Goal: Navigation & Orientation: Find specific page/section

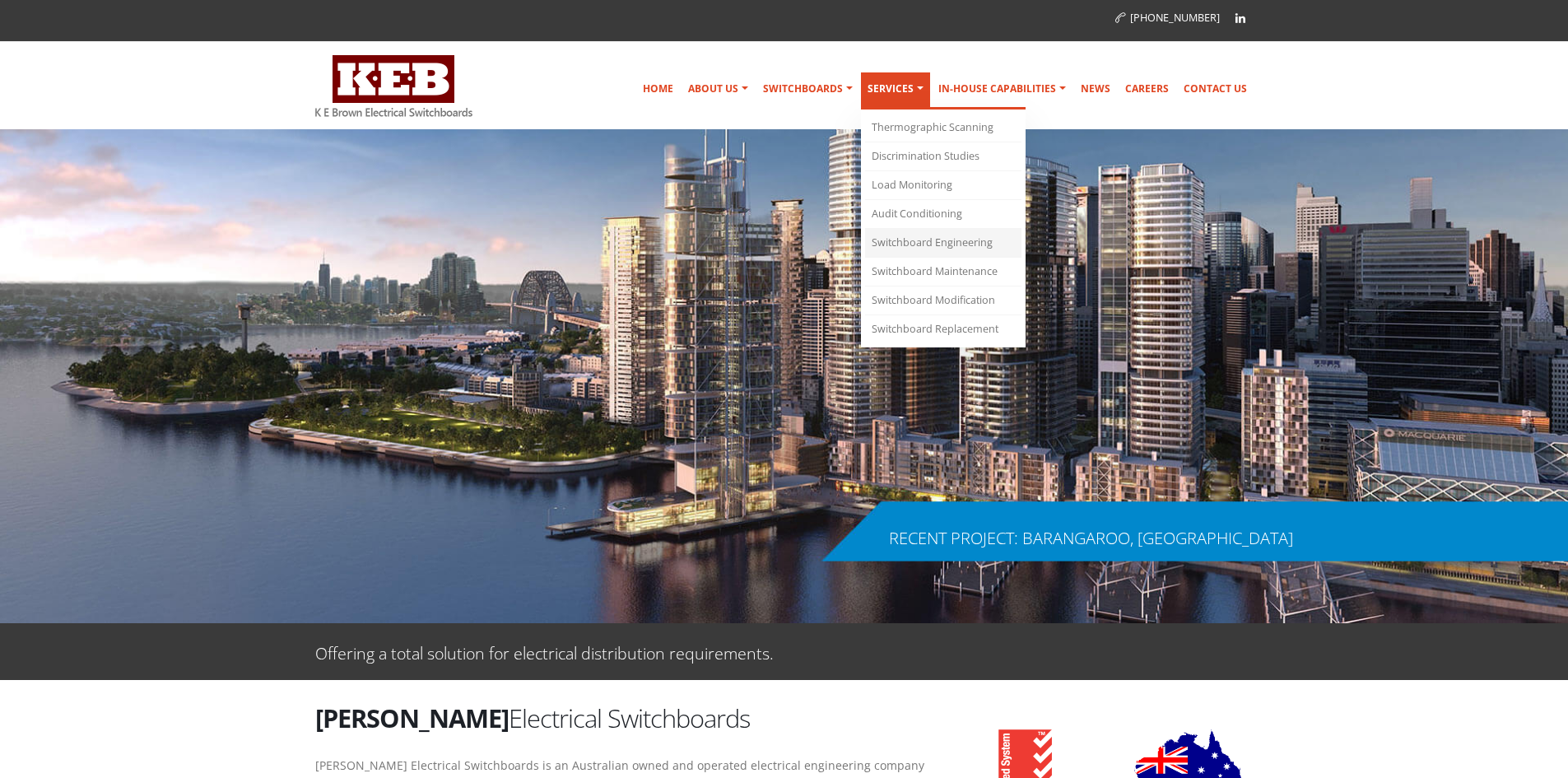
click at [917, 245] on link "Switchboard Engineering" at bounding box center [943, 243] width 156 height 28
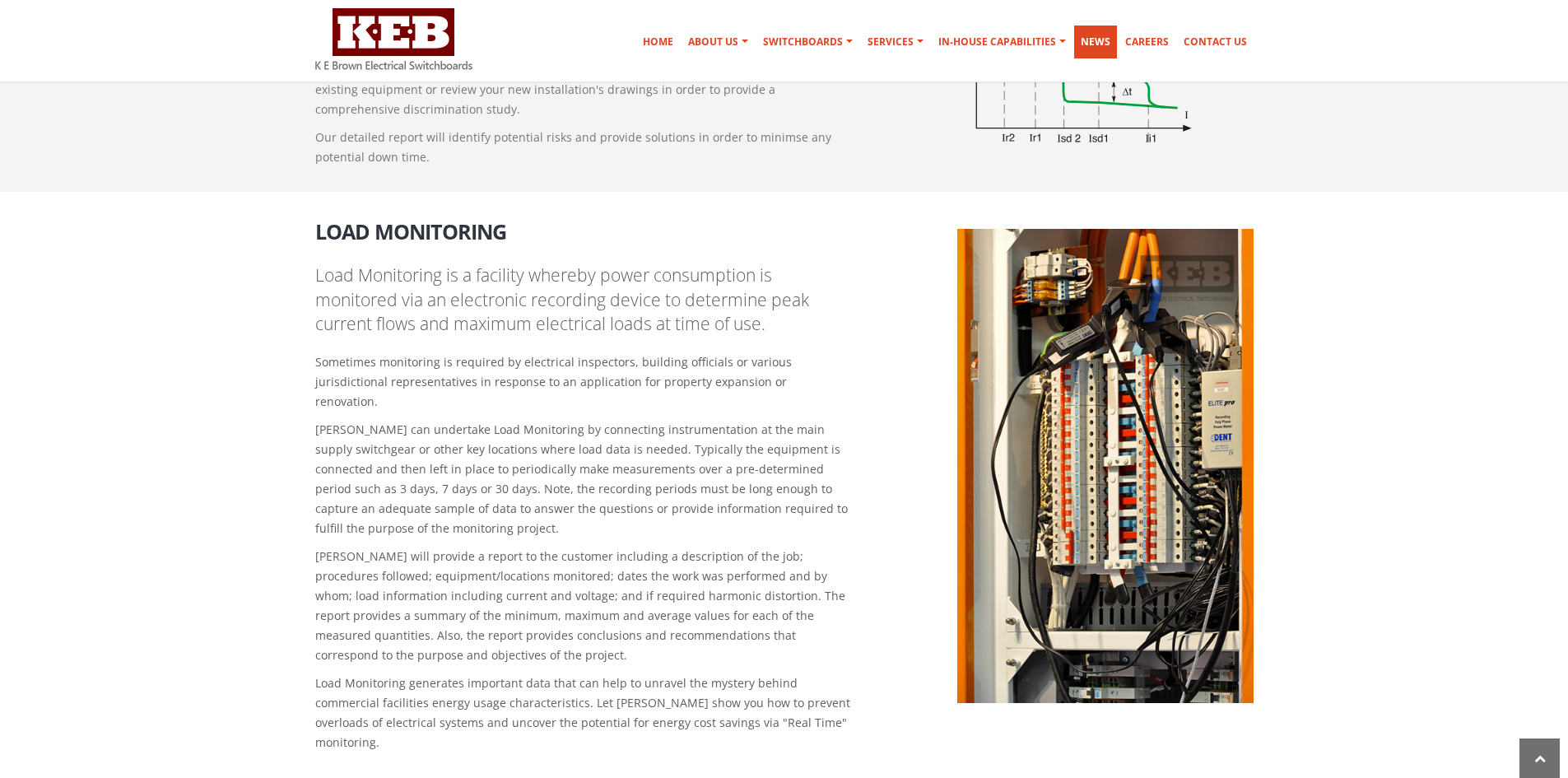
scroll to position [1312, 0]
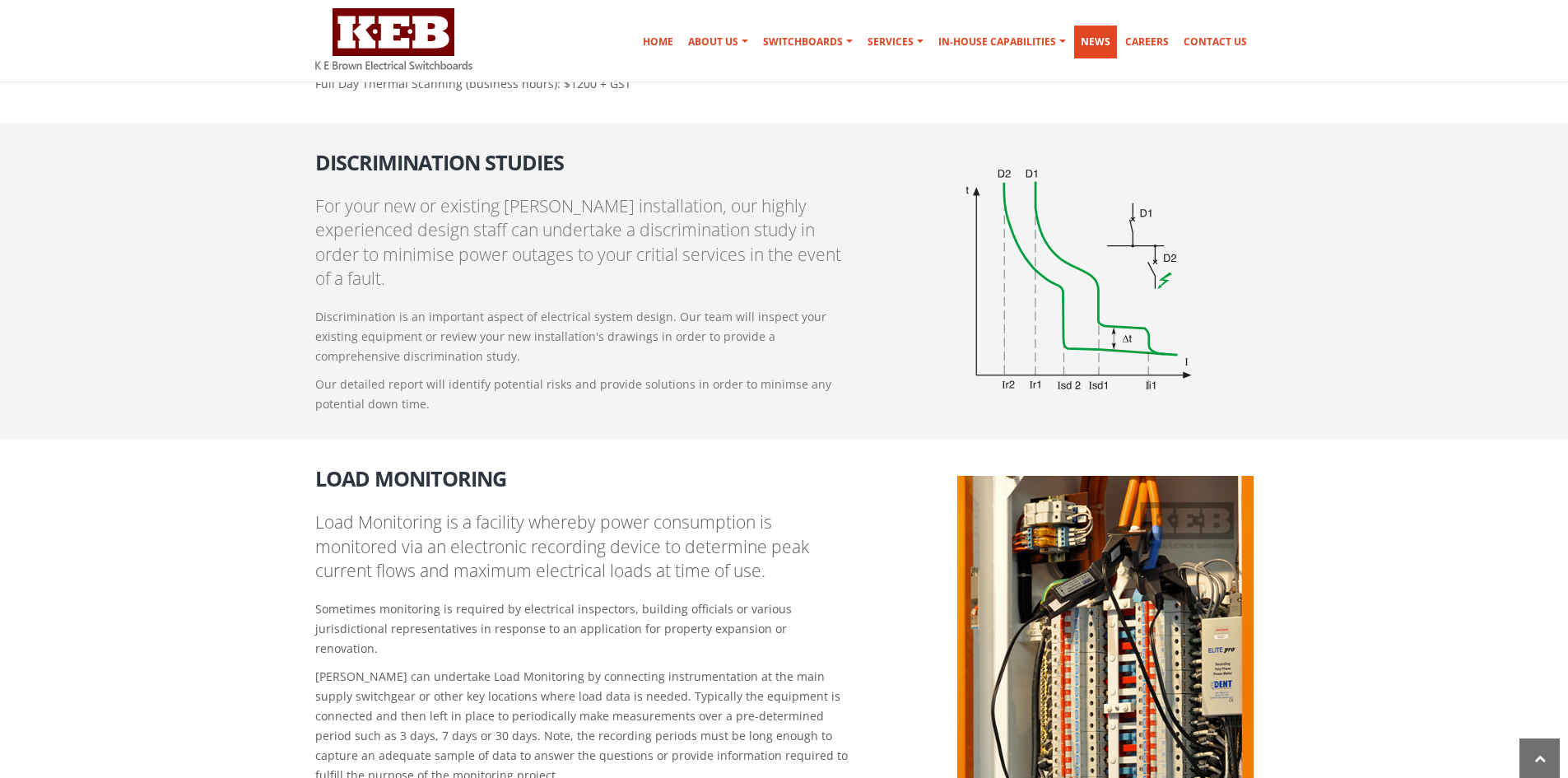
click at [1095, 41] on link "News" at bounding box center [1096, 42] width 43 height 33
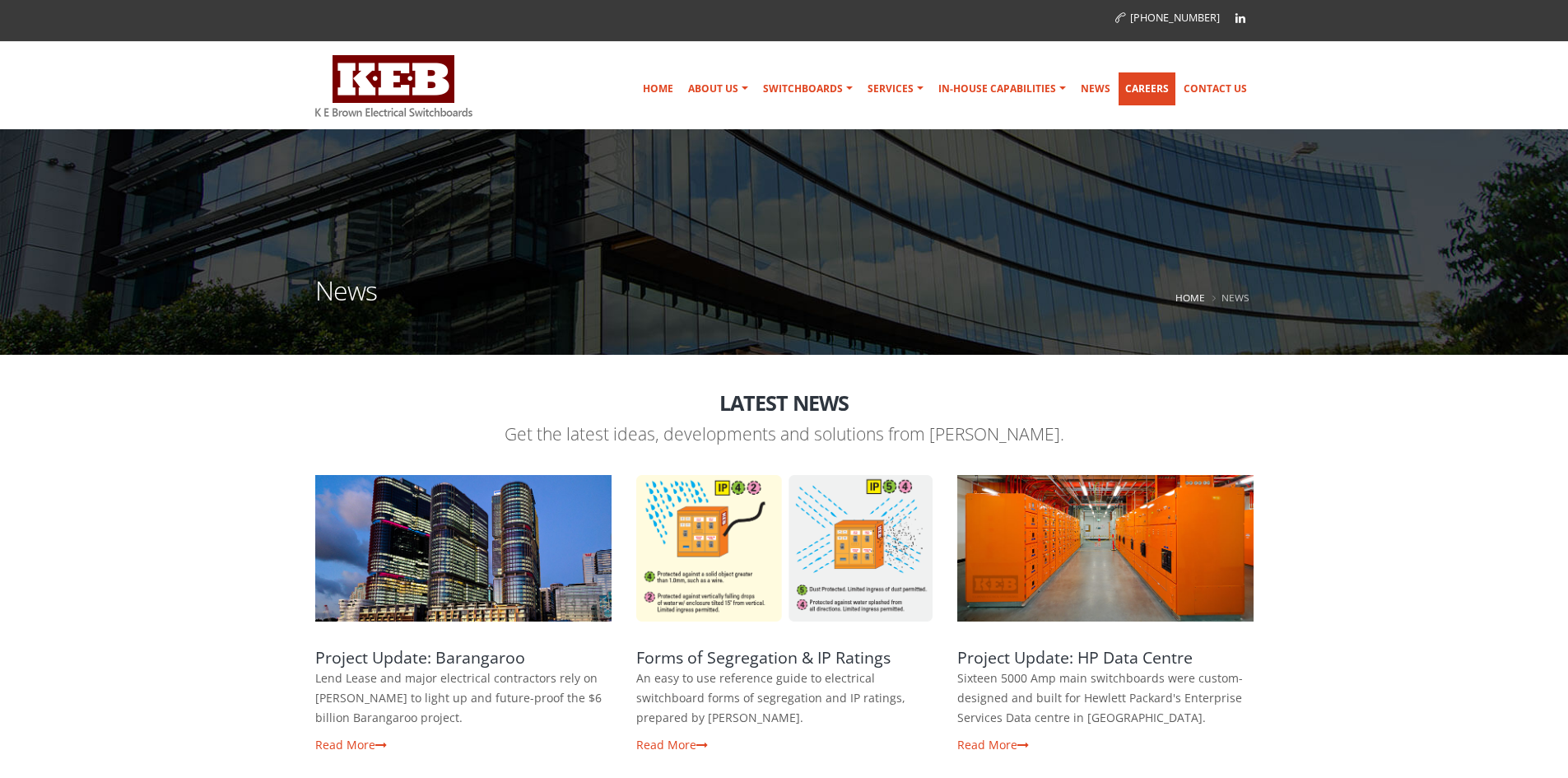
click at [1126, 79] on link "Careers" at bounding box center [1147, 89] width 57 height 33
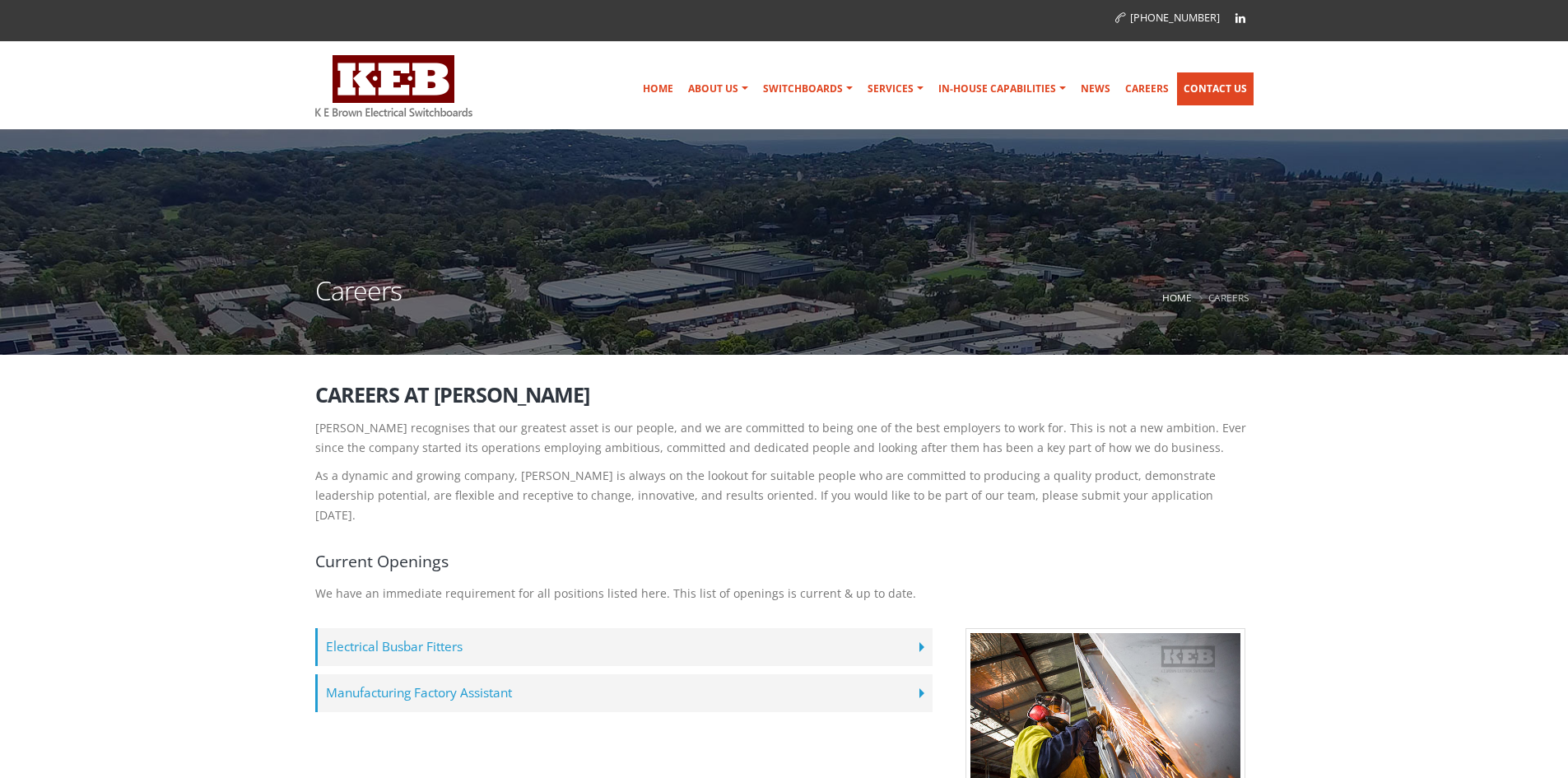
click at [1202, 92] on link "Contact Us" at bounding box center [1216, 89] width 77 height 33
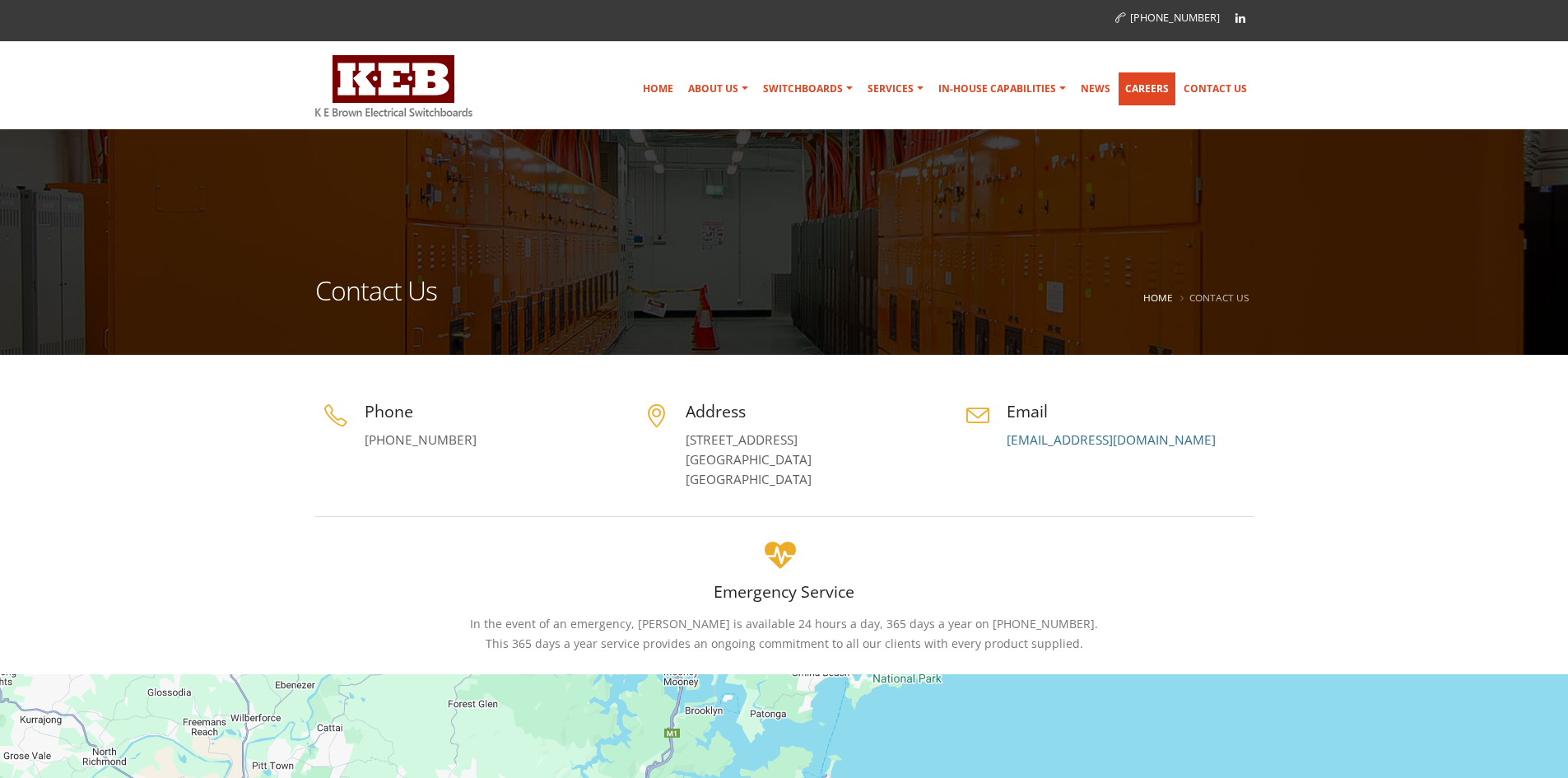
click at [1139, 90] on link "Careers" at bounding box center [1147, 89] width 57 height 33
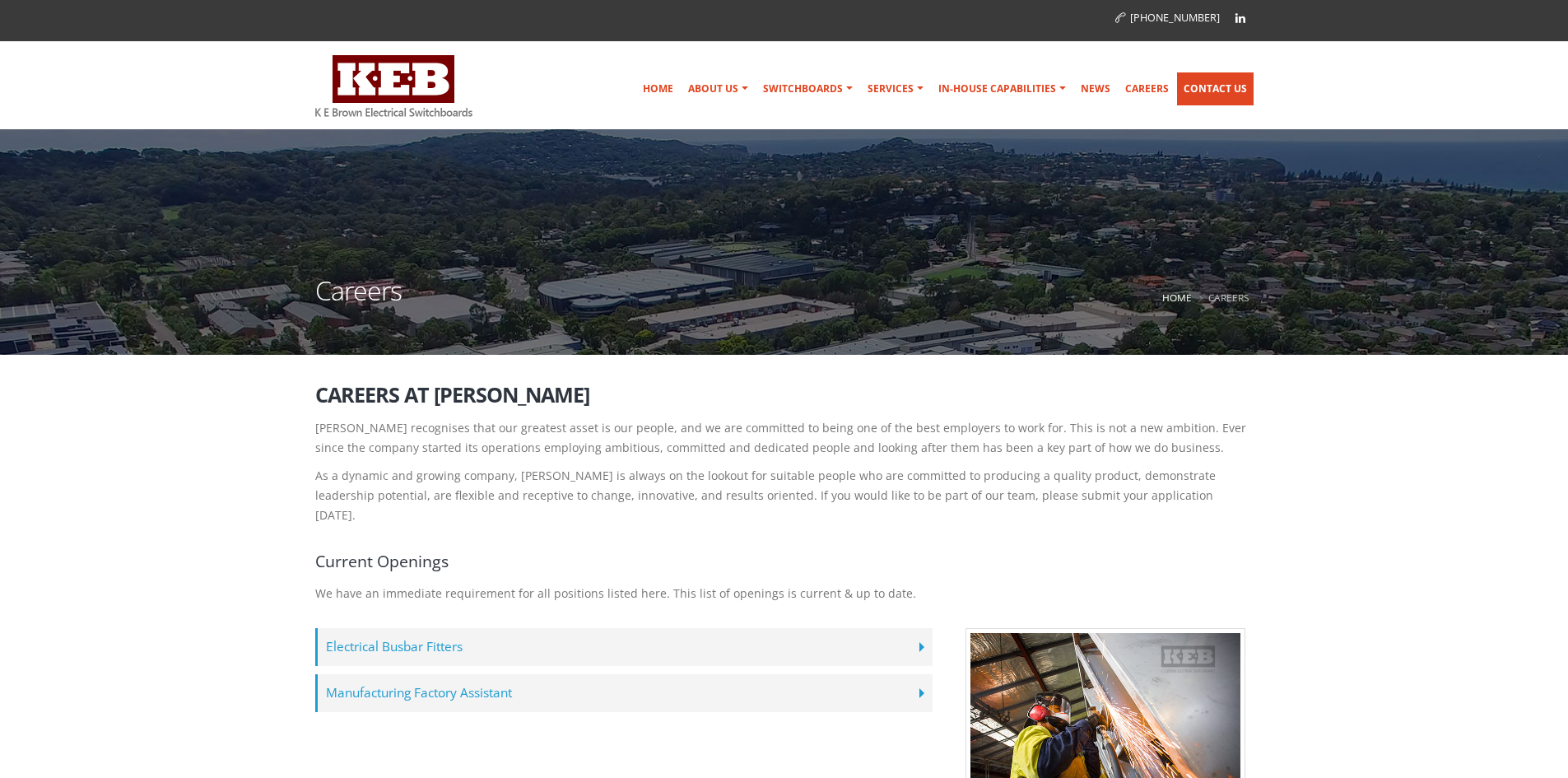
click at [1216, 90] on link "Contact Us" at bounding box center [1216, 89] width 77 height 33
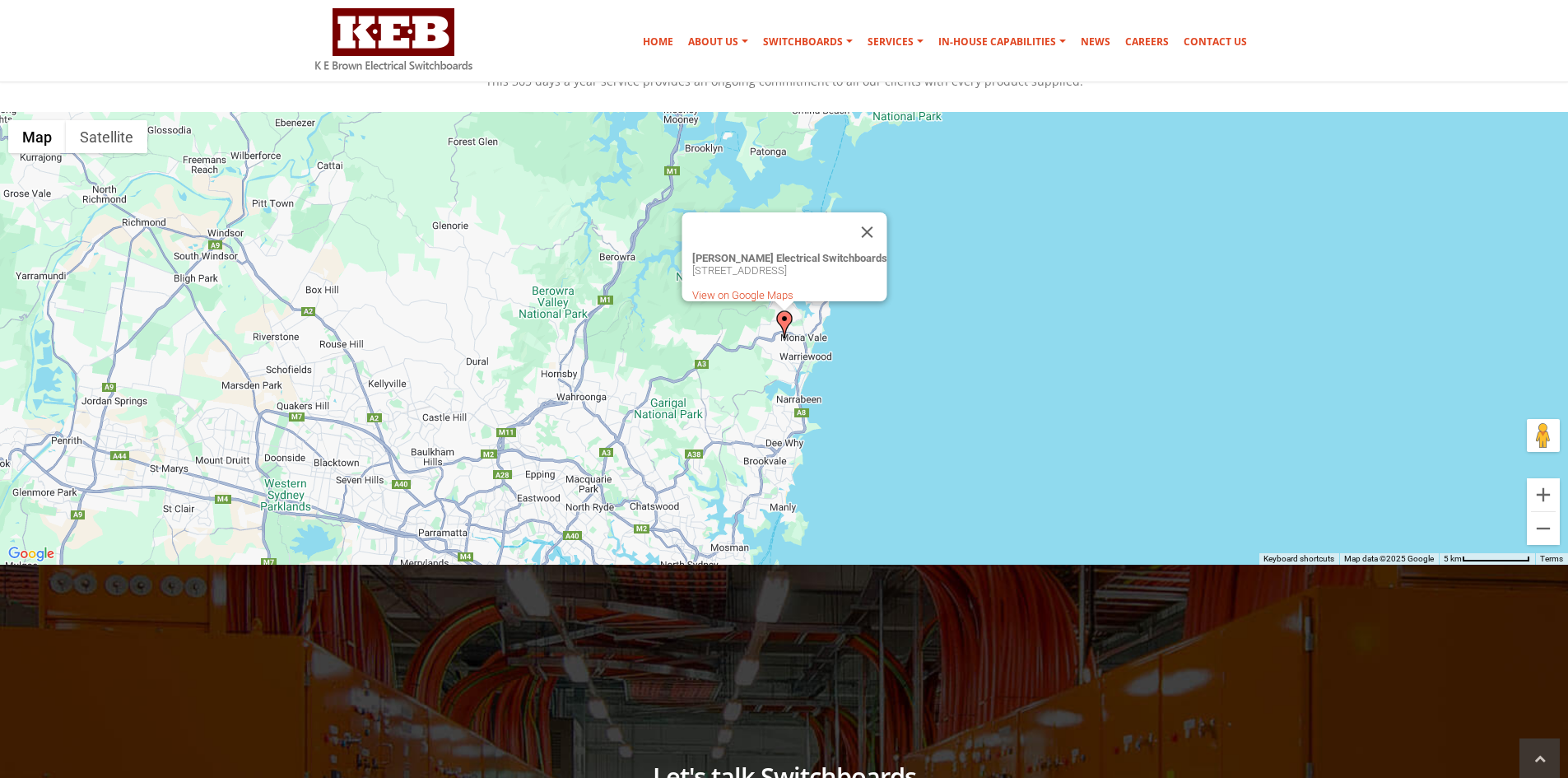
scroll to position [576, 0]
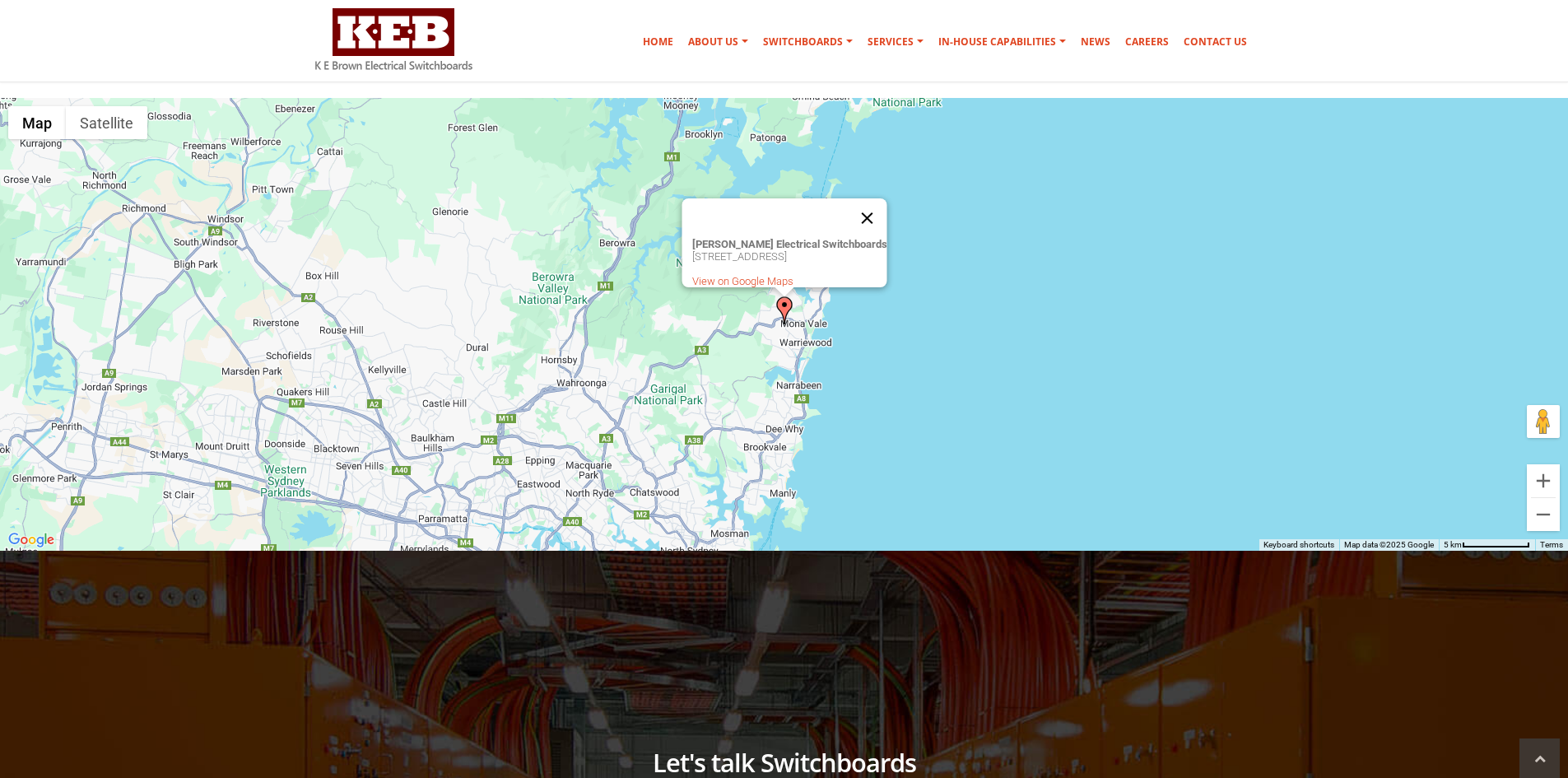
click at [886, 203] on button "Close" at bounding box center [866, 218] width 39 height 39
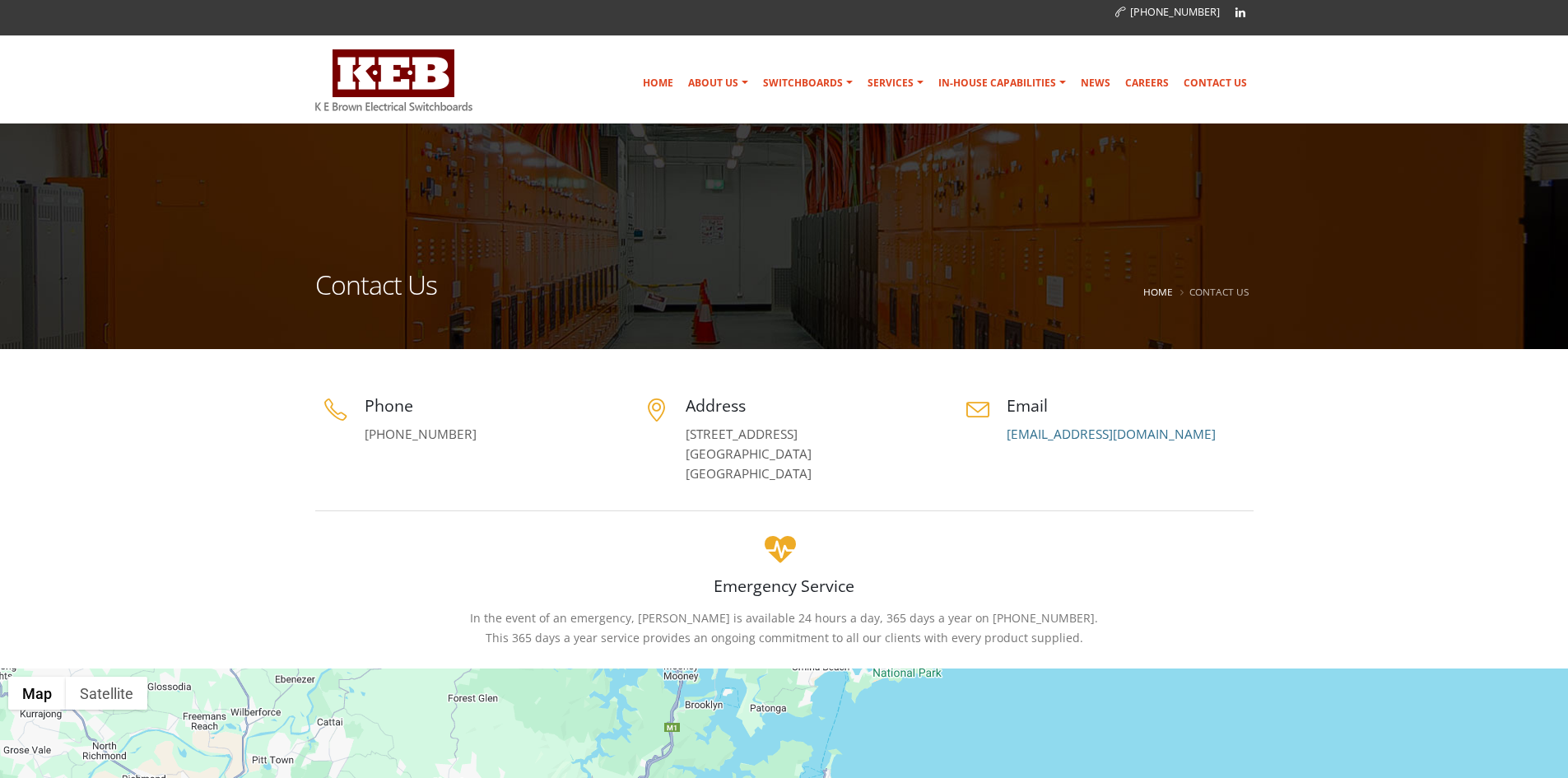
scroll to position [0, 0]
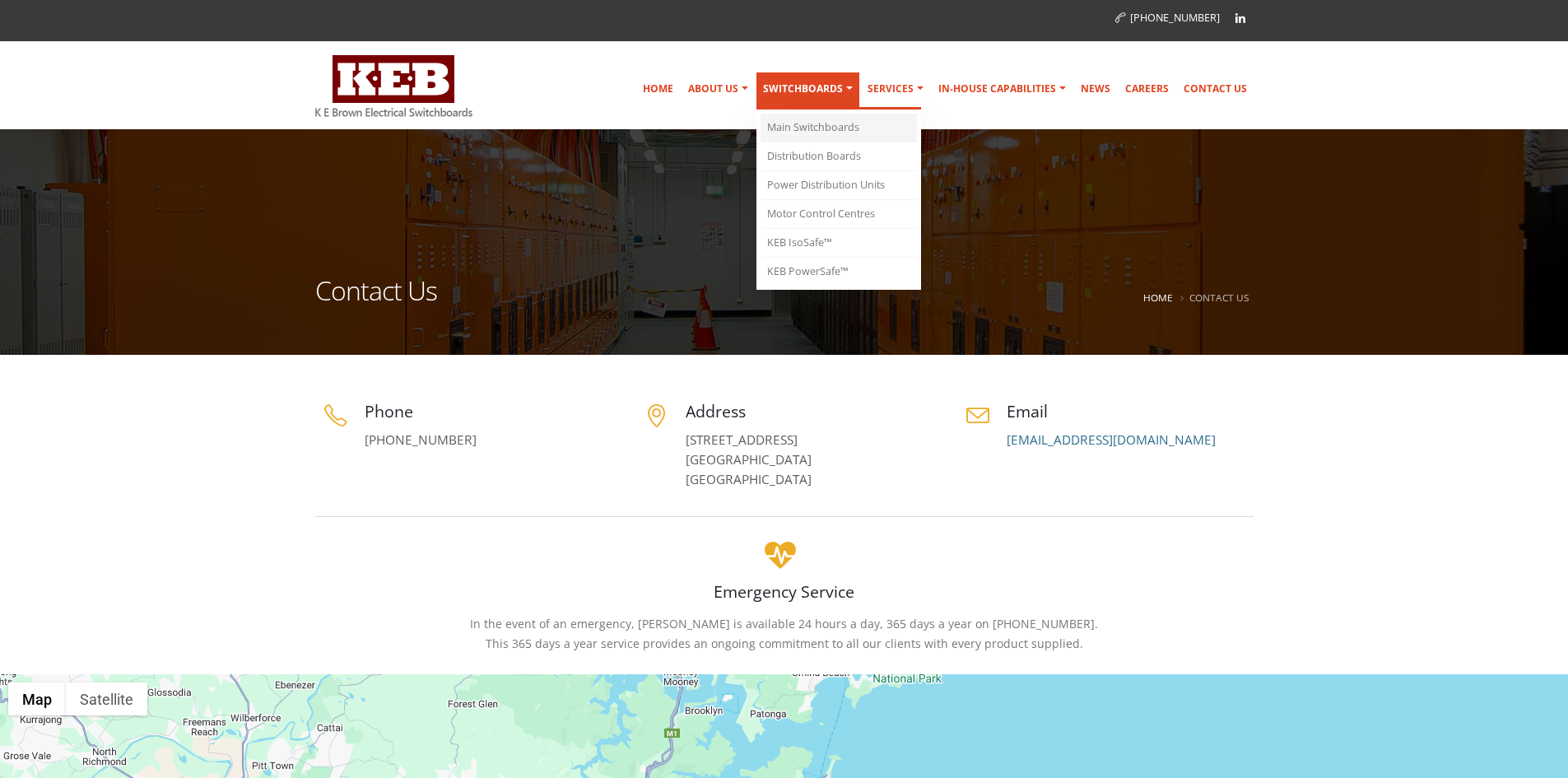
click at [823, 132] on link "Main Switchboards" at bounding box center [839, 128] width 156 height 28
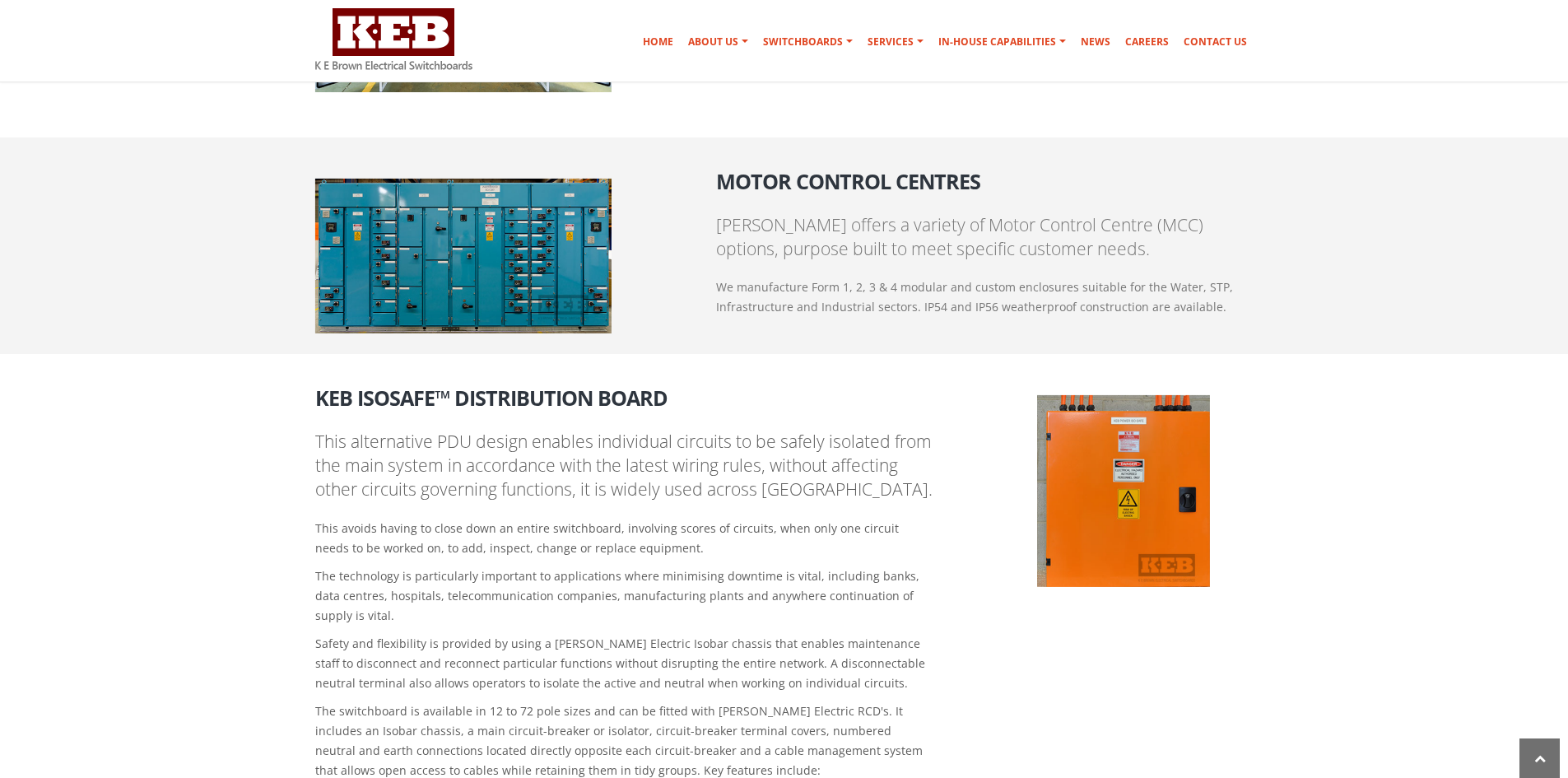
scroll to position [1977, 0]
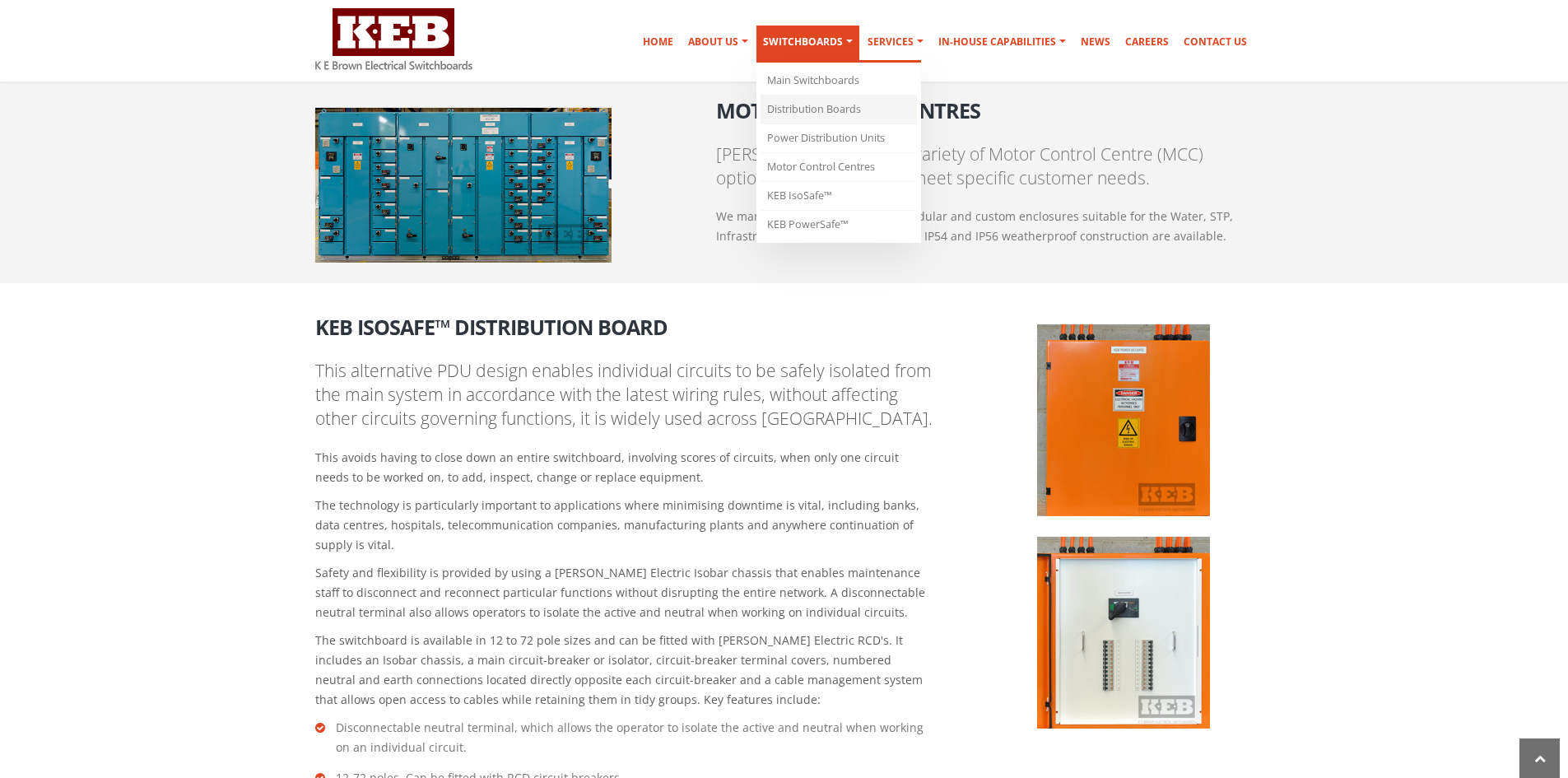
click at [819, 109] on link "Distribution Boards" at bounding box center [839, 110] width 156 height 28
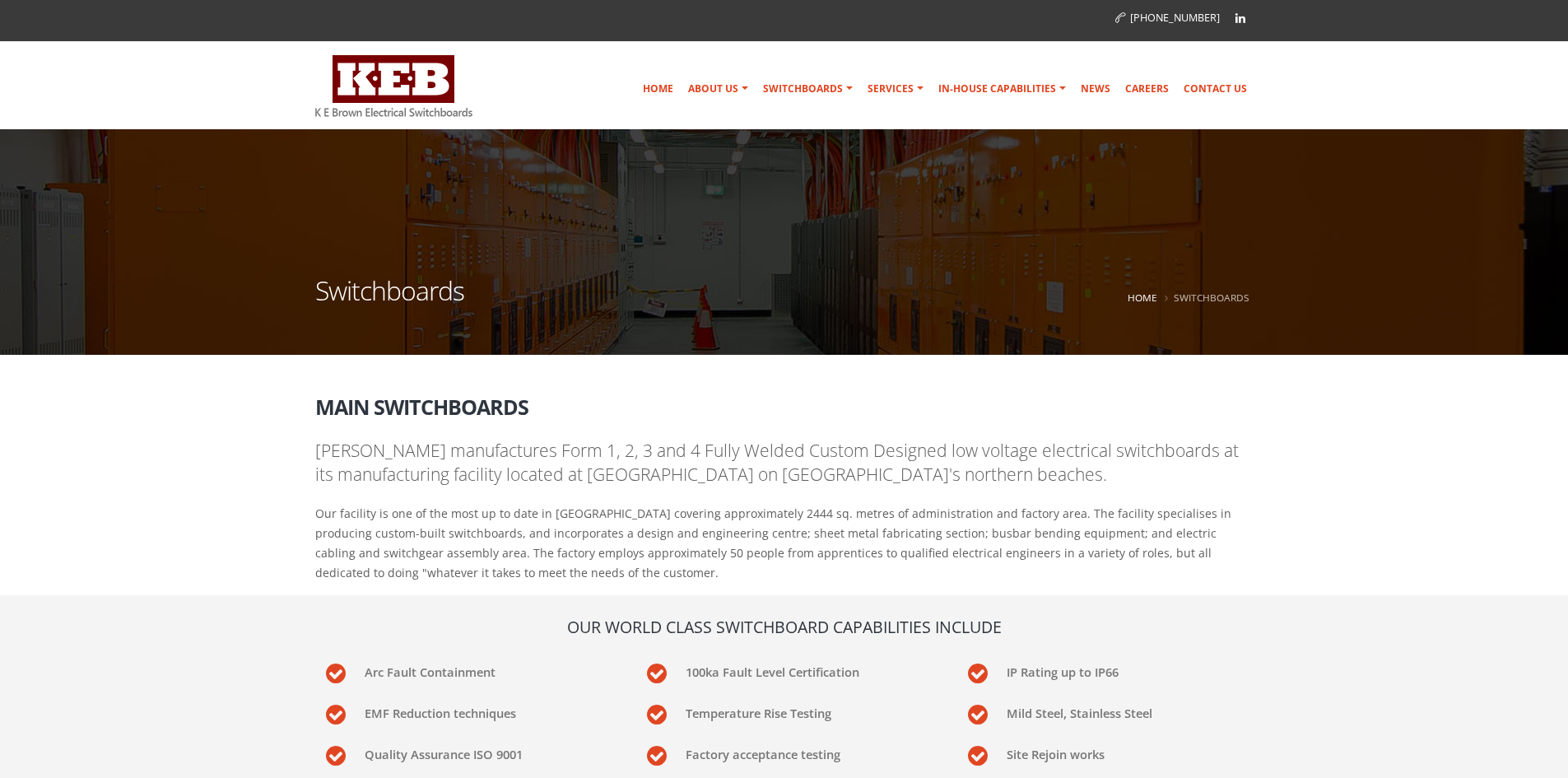
click at [1394, 69] on div "[PHONE_NUMBER] Home About Us Australian Made Mission & Values Community Support…" at bounding box center [784, 64] width 1568 height 130
